Goal: Find specific page/section: Find specific page/section

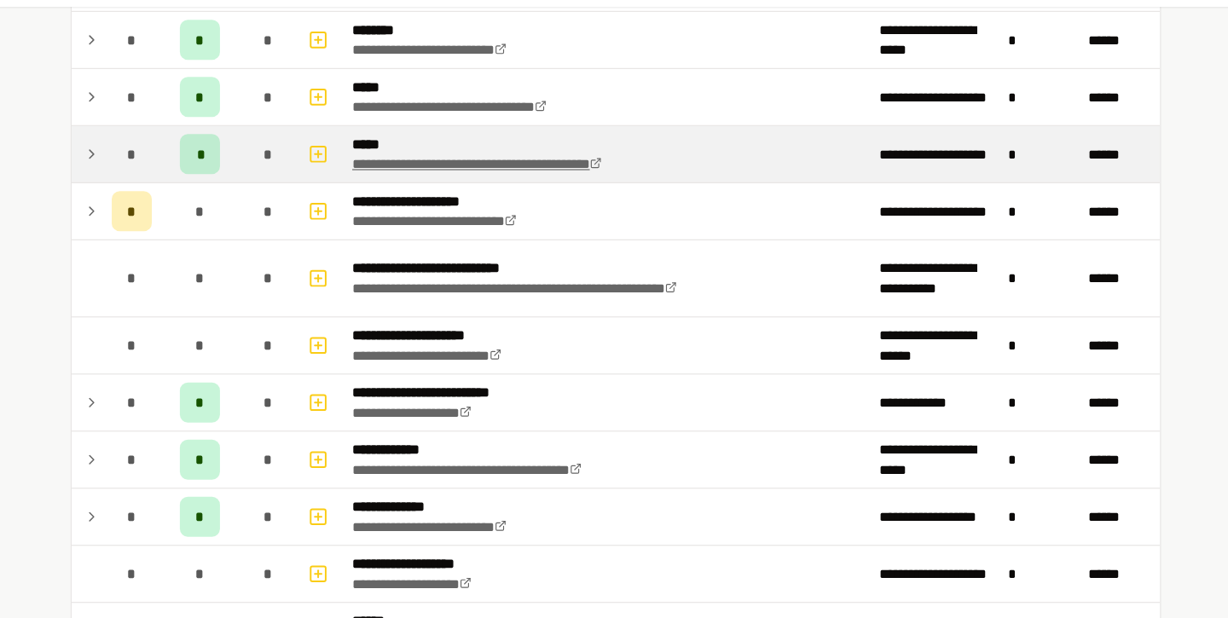
scroll to position [487, 0]
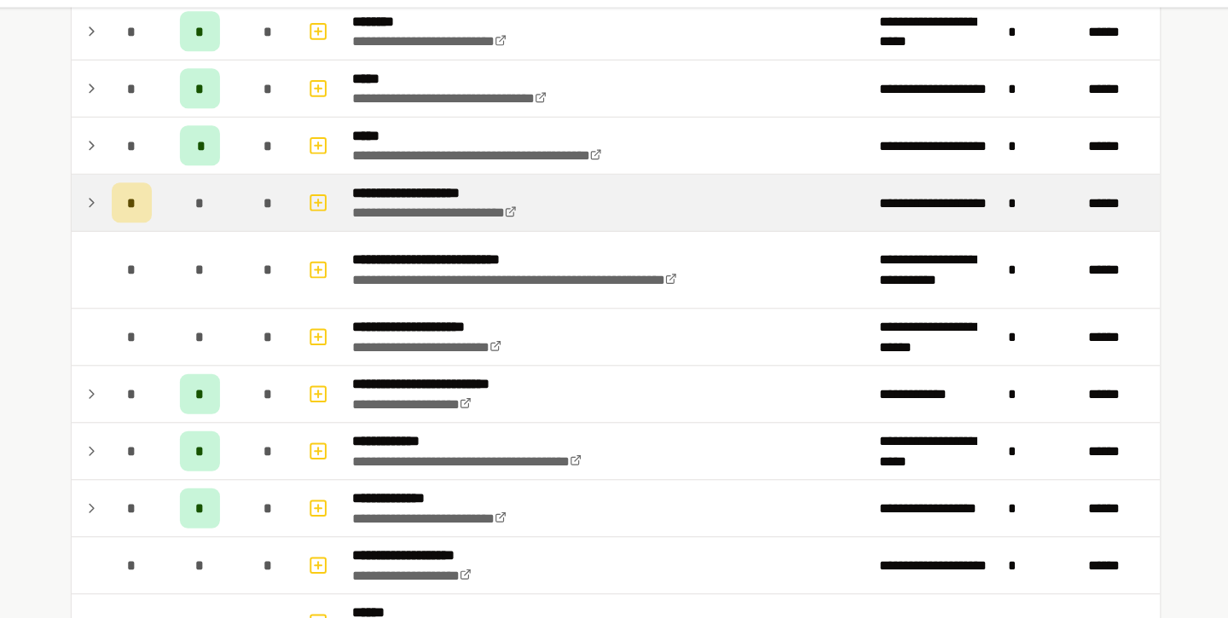
click at [178, 217] on td "*" at bounding box center [202, 228] width 48 height 48
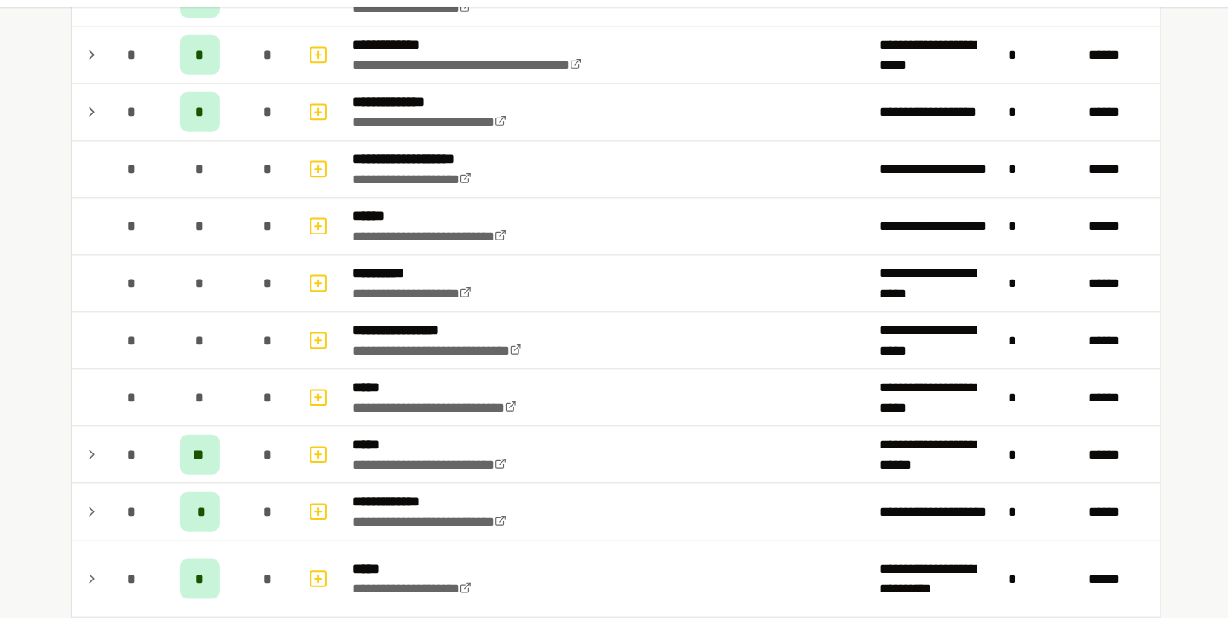
scroll to position [987, 0]
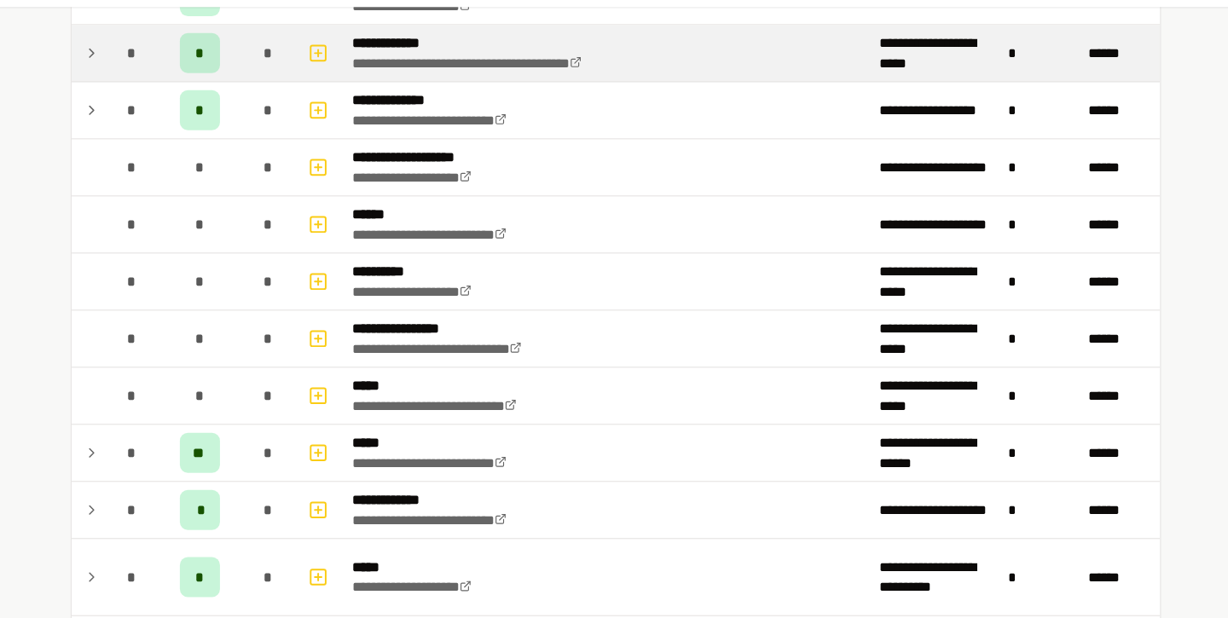
click at [187, 121] on td "*" at bounding box center [202, 101] width 48 height 48
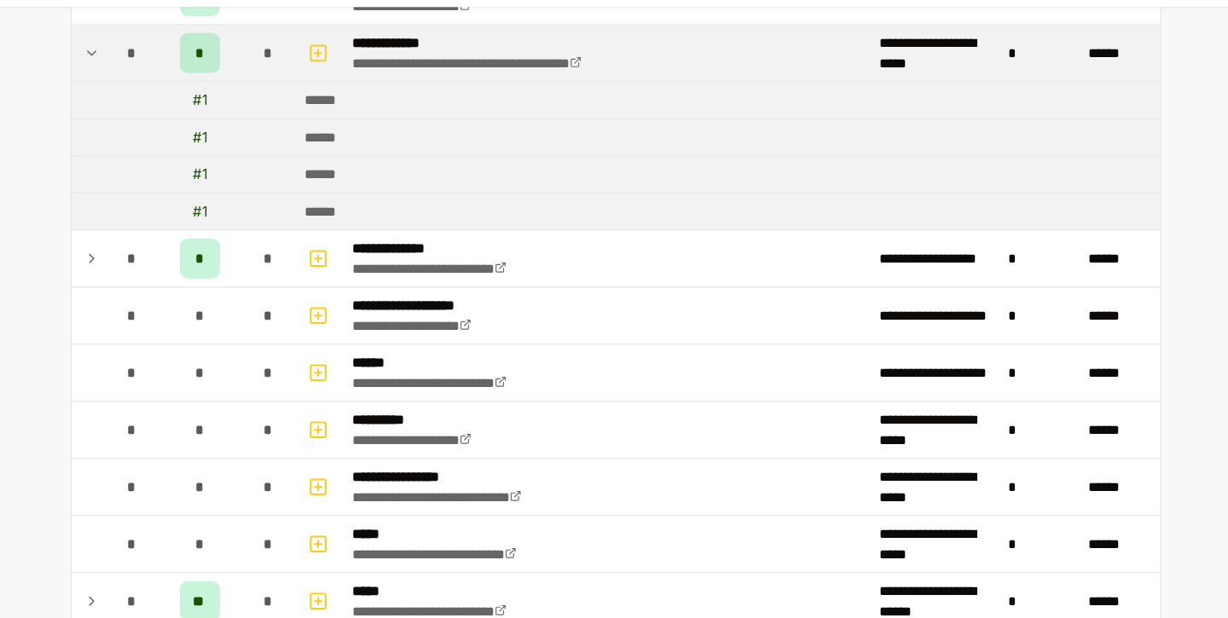
click at [187, 122] on td "*" at bounding box center [202, 101] width 48 height 48
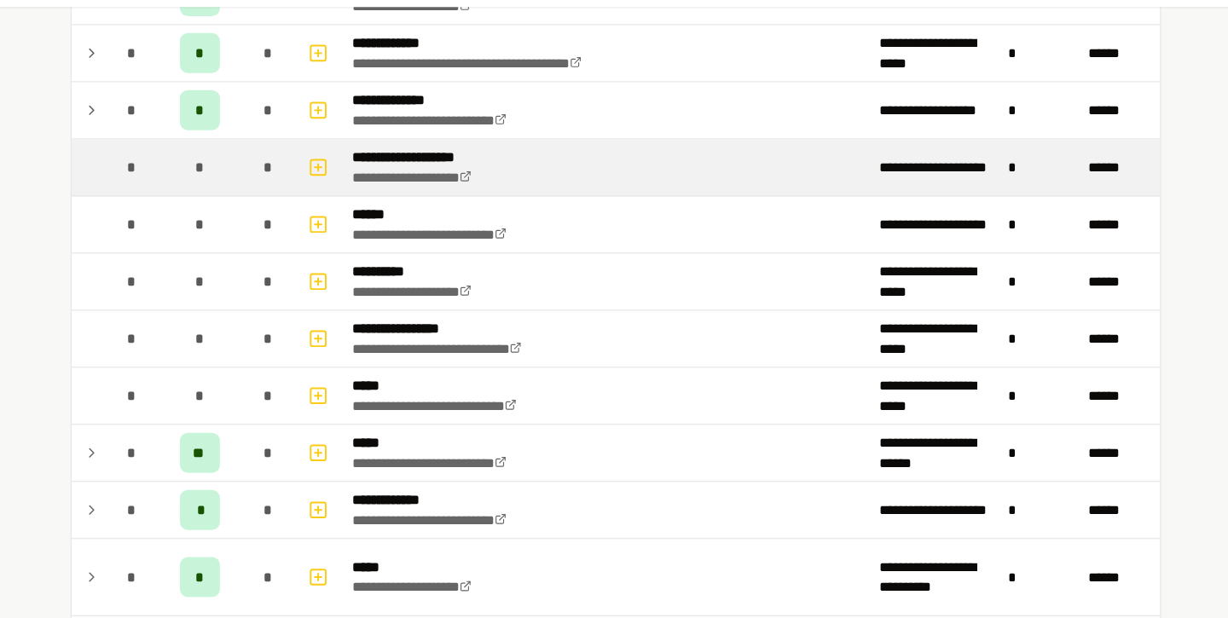
scroll to position [912, 0]
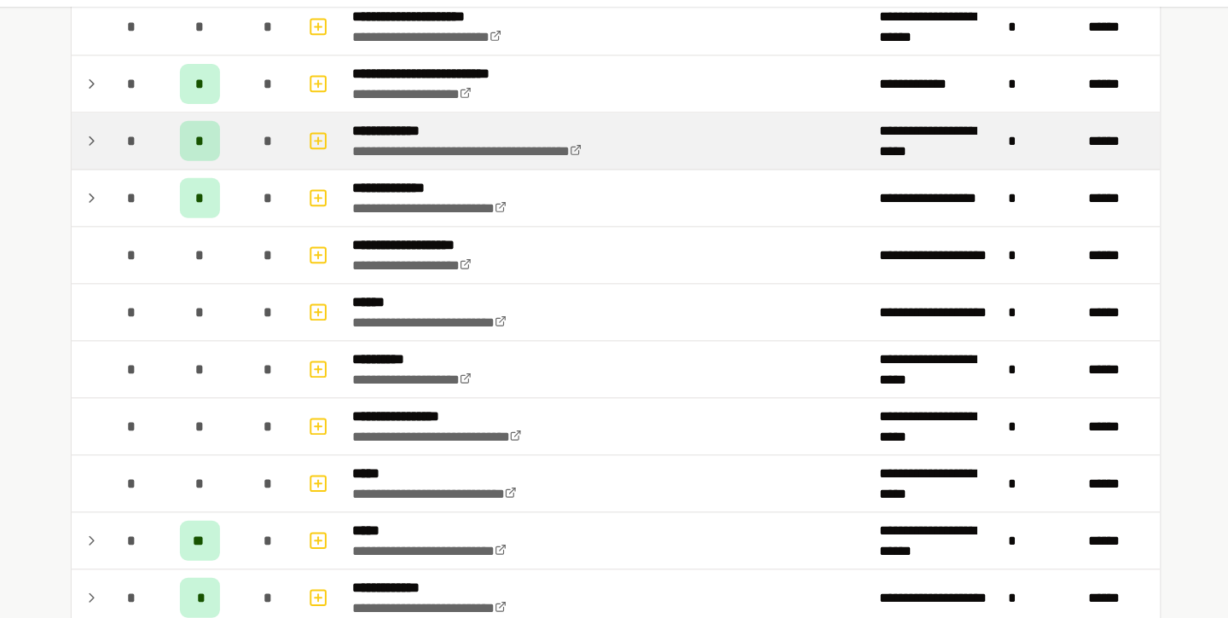
click at [216, 179] on td "*" at bounding box center [202, 176] width 48 height 48
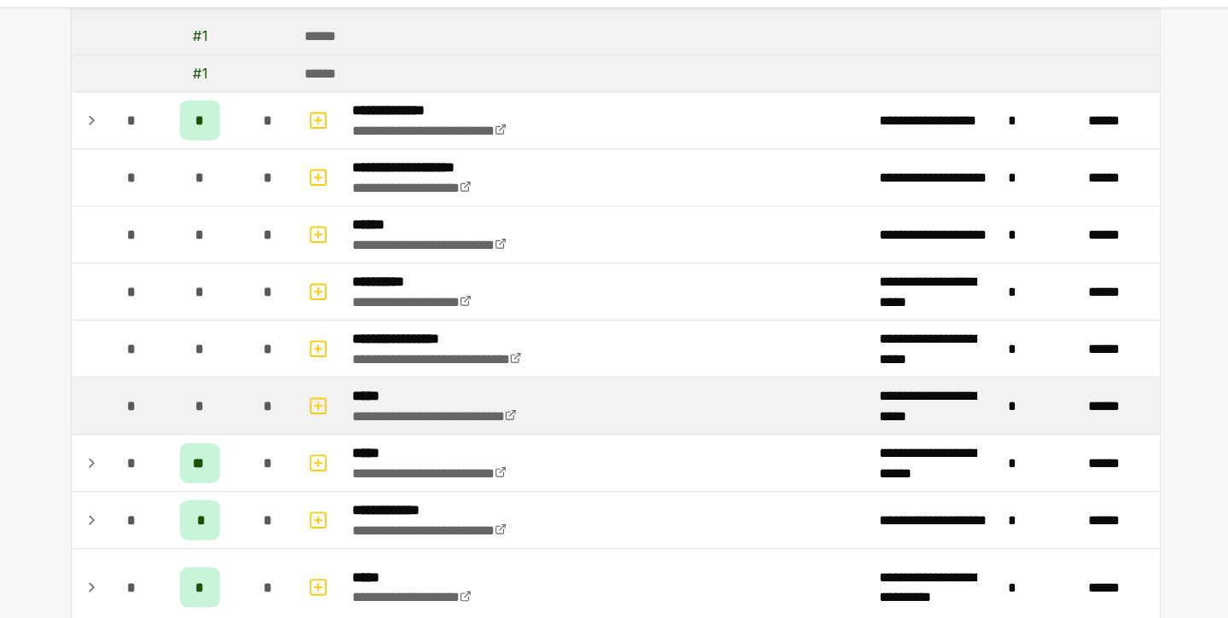
scroll to position [1105, 0]
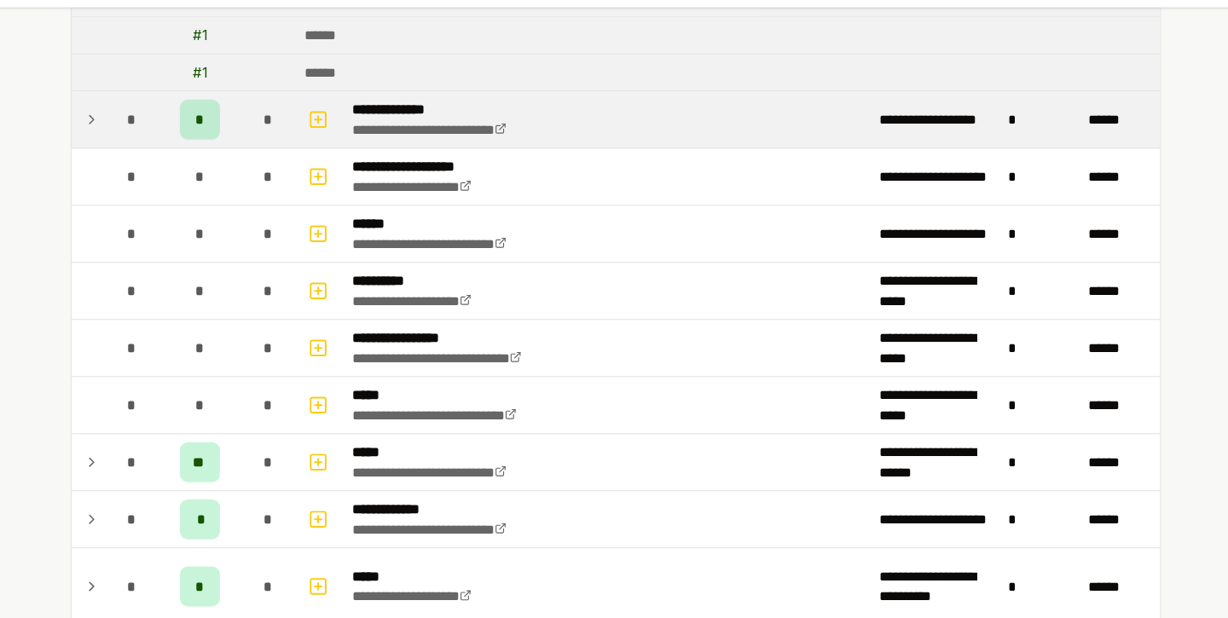
click at [232, 142] on td "*" at bounding box center [260, 157] width 68 height 48
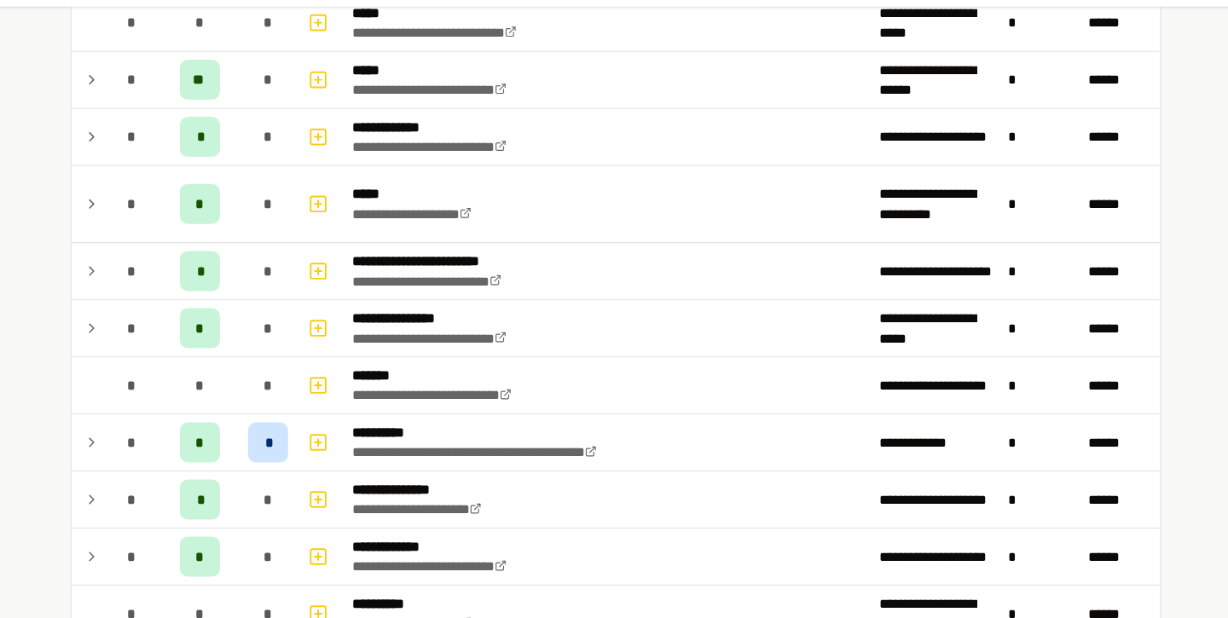
scroll to position [1591, 0]
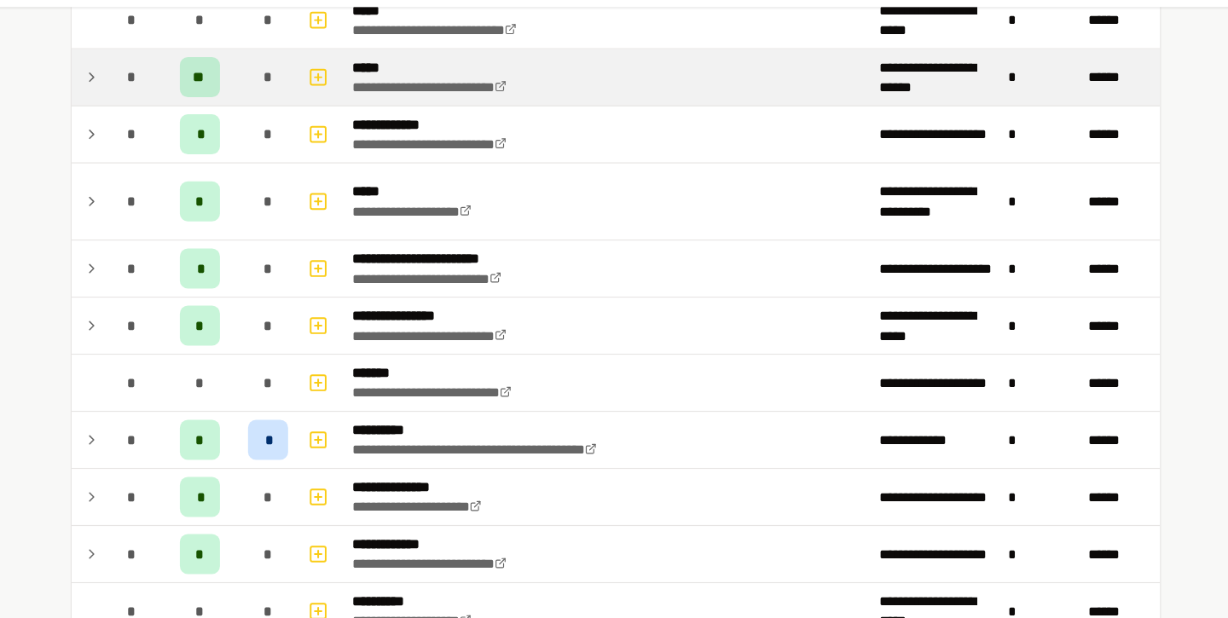
click at [233, 113] on td "**" at bounding box center [260, 121] width 68 height 48
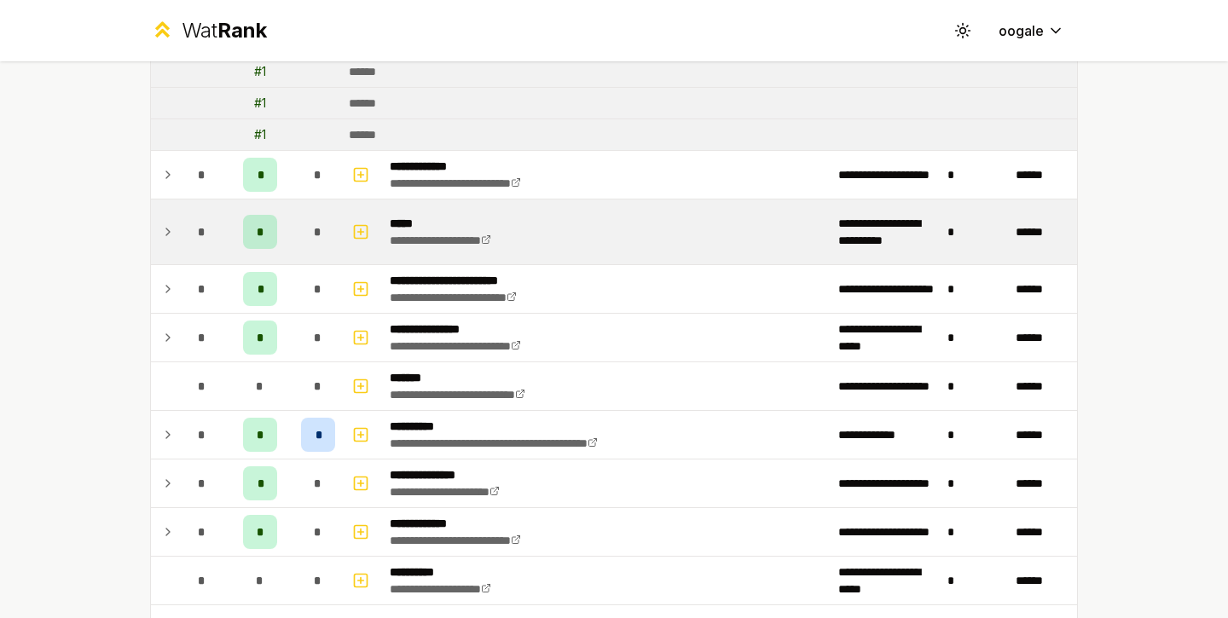
scroll to position [2078, 0]
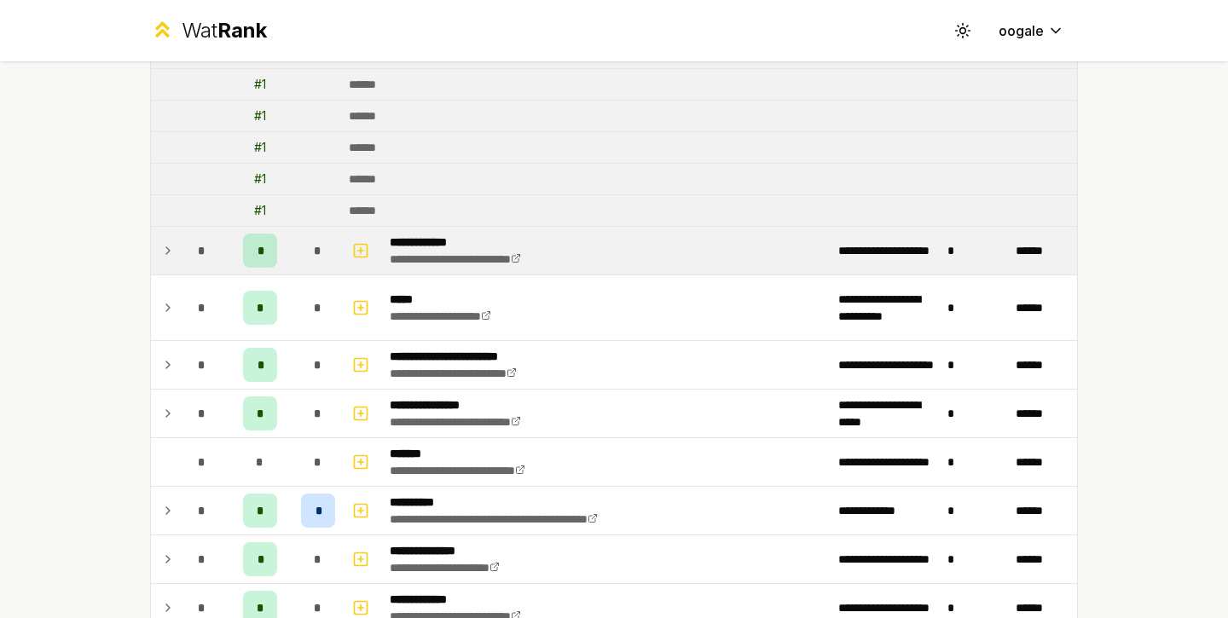
click at [185, 238] on div "*" at bounding box center [202, 251] width 34 height 34
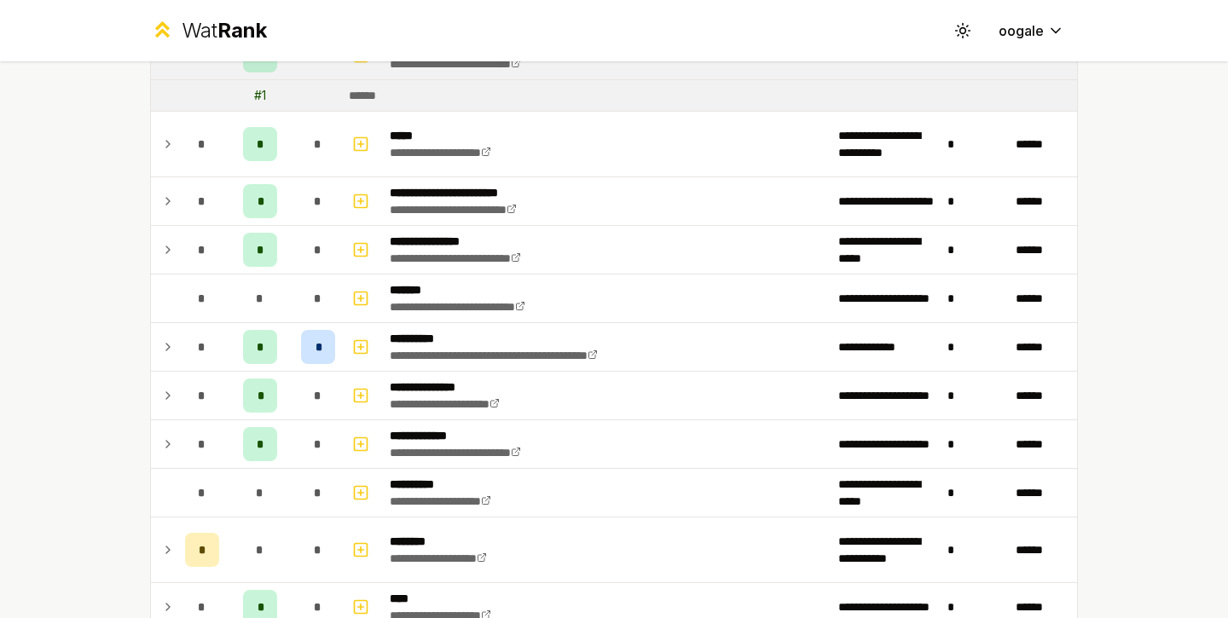
scroll to position [2277, 0]
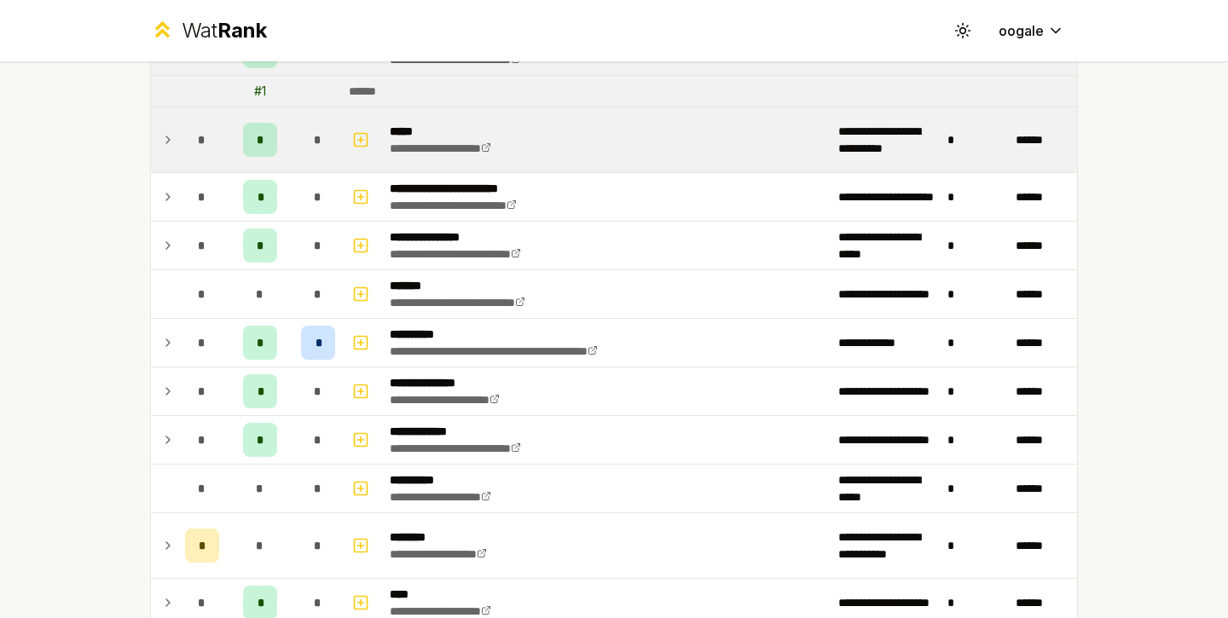
click at [165, 128] on td at bounding box center [164, 139] width 27 height 65
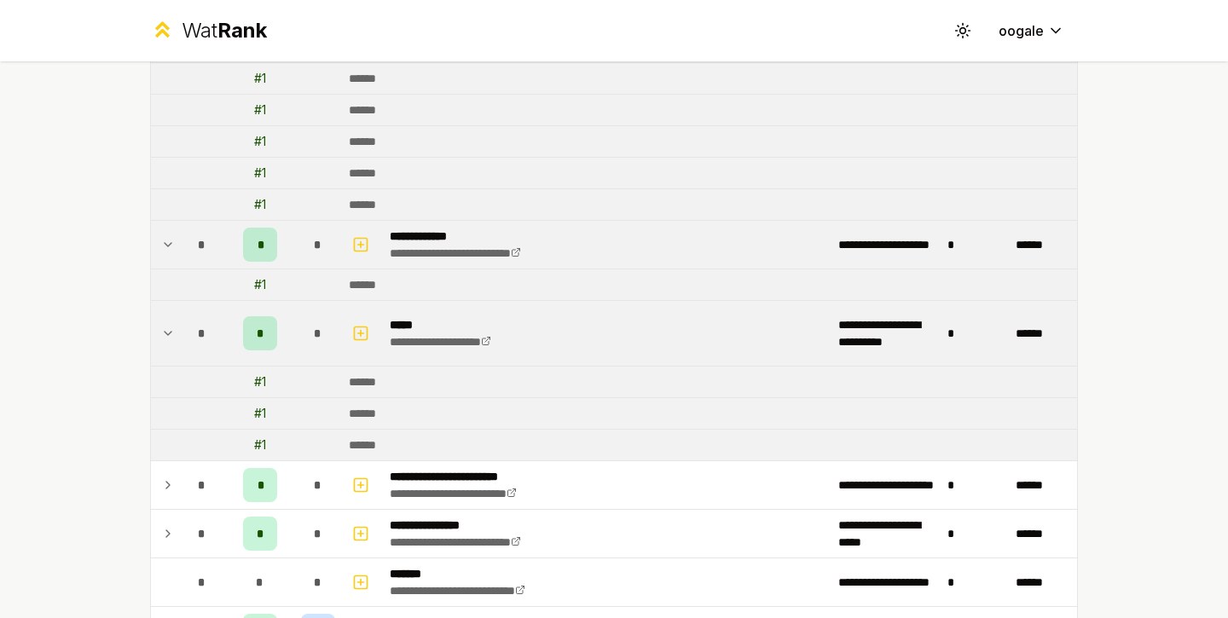
scroll to position [2103, 0]
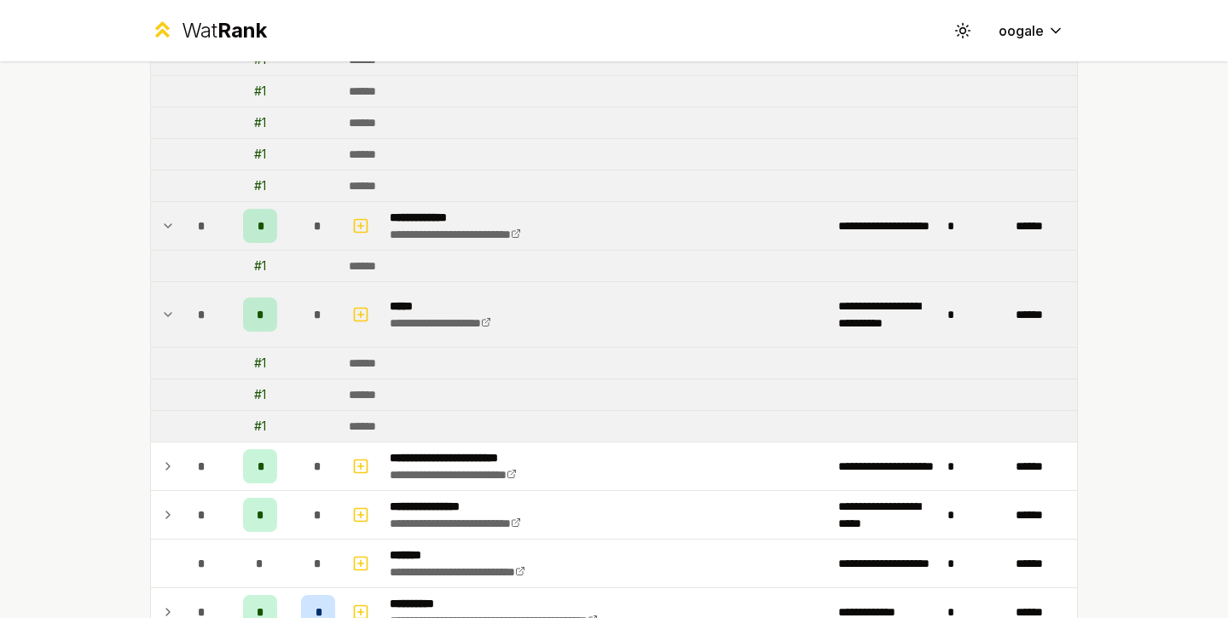
click at [520, 269] on td "******" at bounding box center [709, 266] width 735 height 31
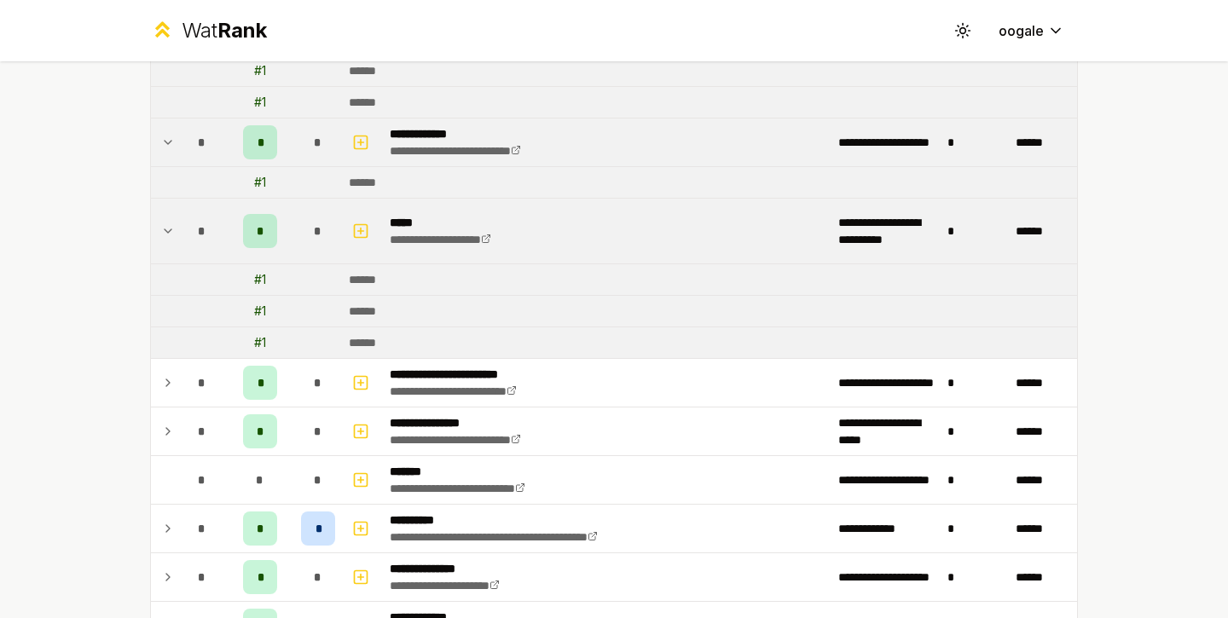
click at [200, 254] on td "*" at bounding box center [202, 231] width 48 height 65
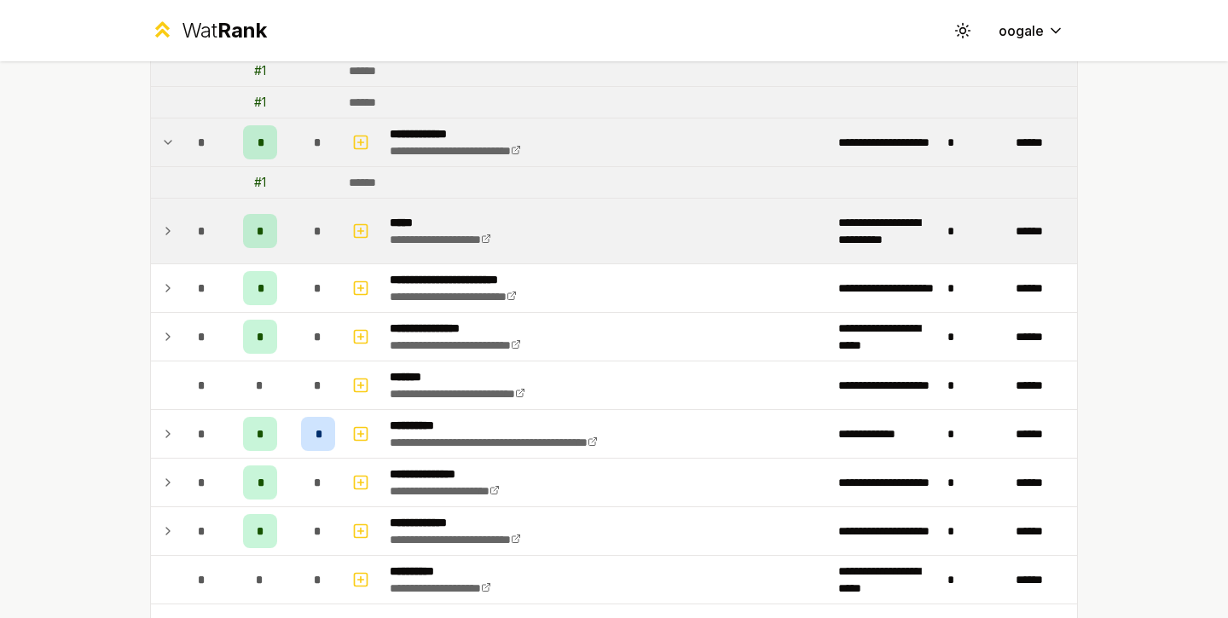
scroll to position [2203, 0]
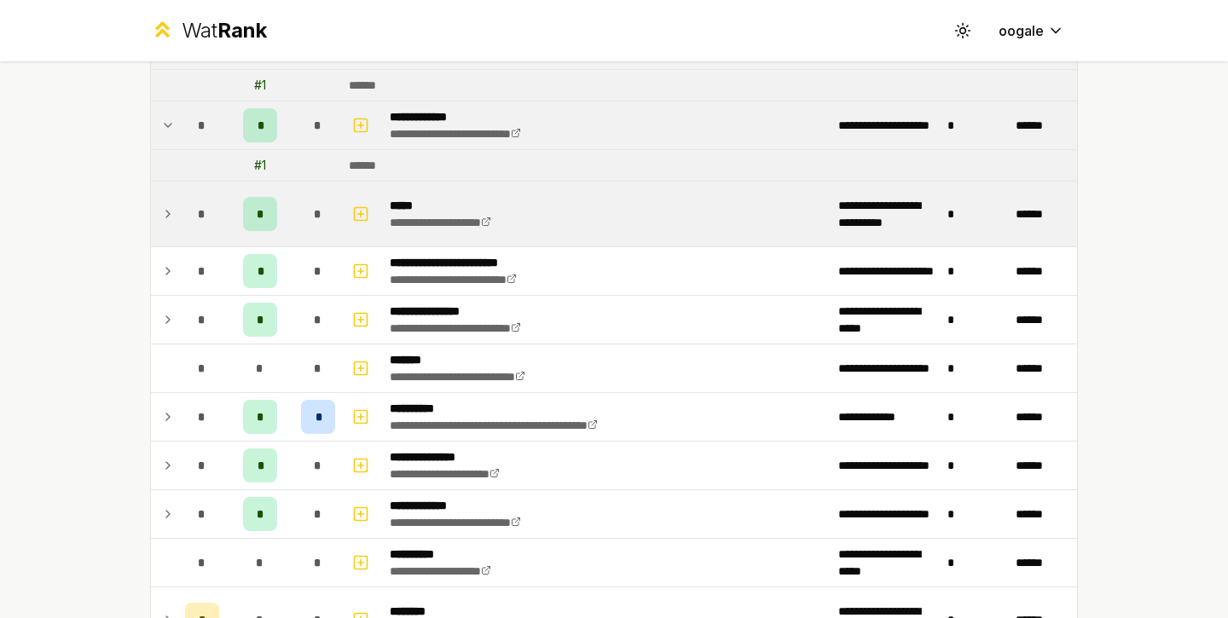
click at [188, 224] on div "*" at bounding box center [202, 214] width 34 height 34
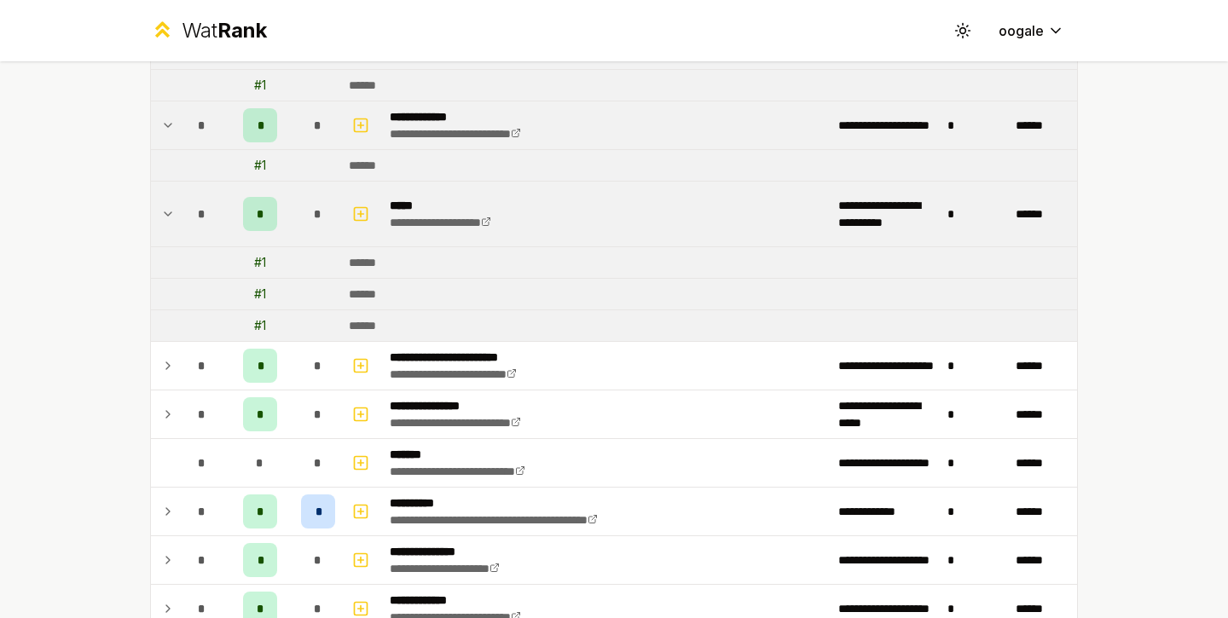
click at [188, 224] on div "*" at bounding box center [202, 214] width 34 height 34
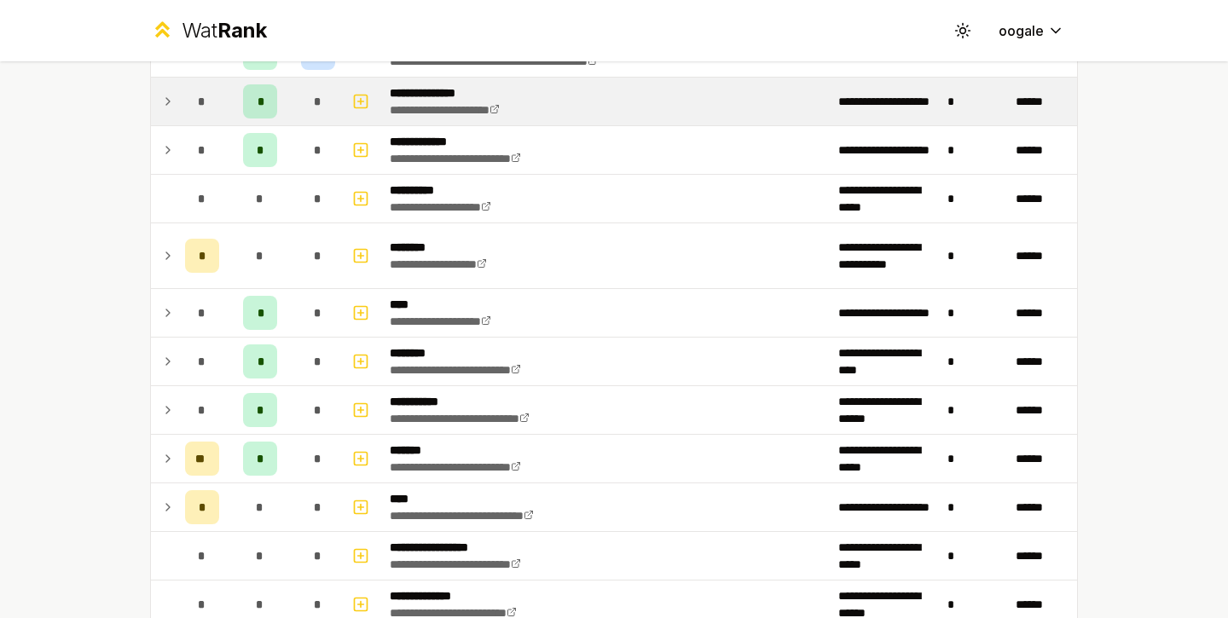
scroll to position [2579, 0]
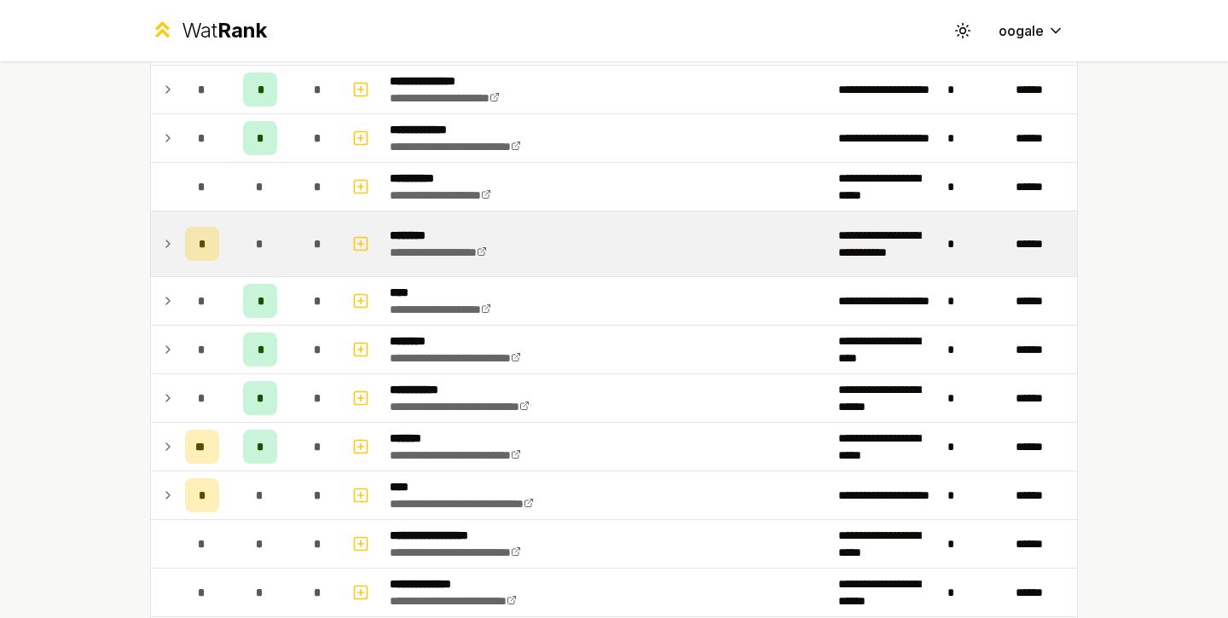
click at [188, 246] on div "*" at bounding box center [202, 244] width 34 height 34
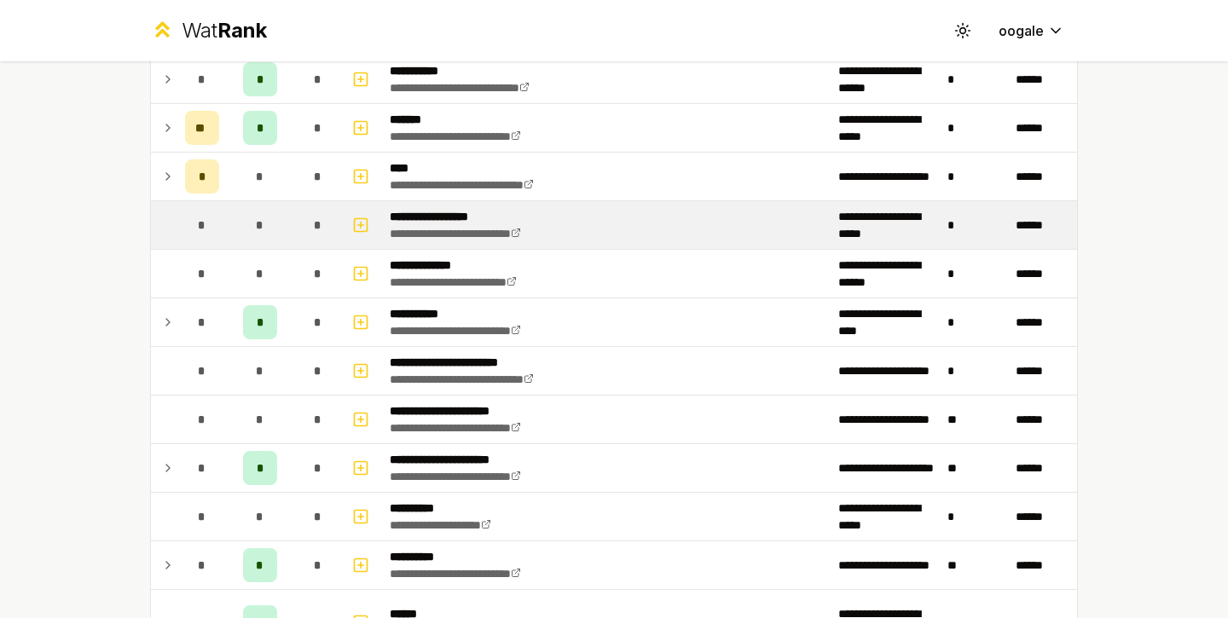
scroll to position [3119, 0]
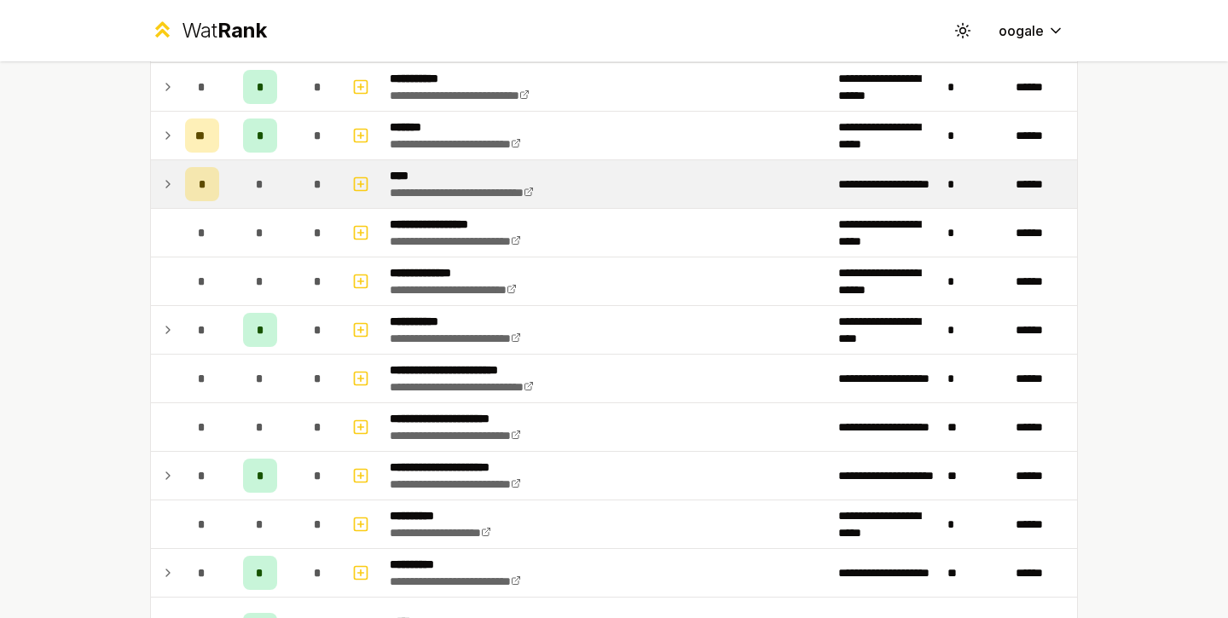
click at [215, 189] on td "*" at bounding box center [202, 184] width 48 height 48
